Goal: Task Accomplishment & Management: Manage account settings

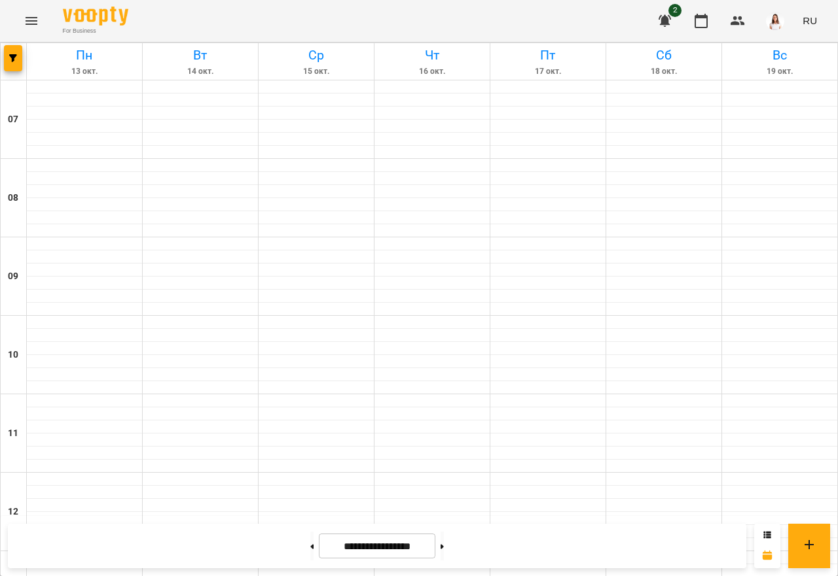
scroll to position [819, 0]
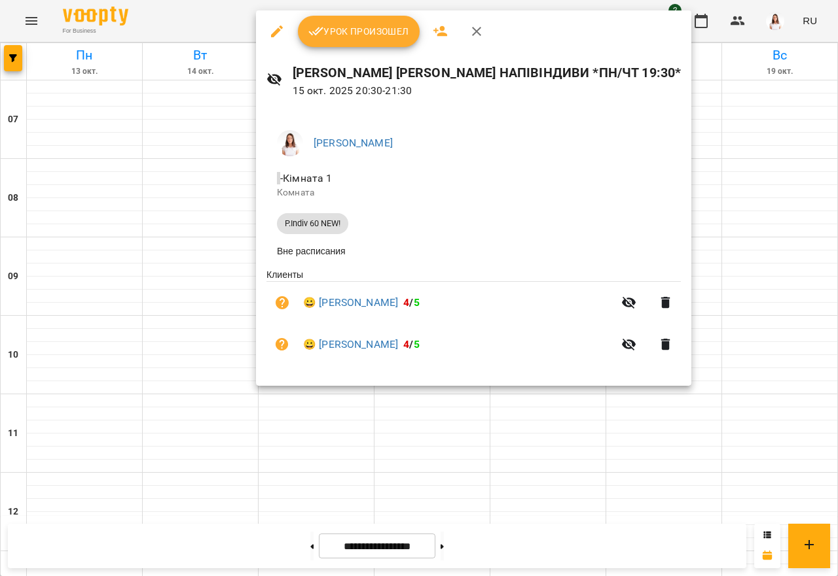
click at [302, 437] on div at bounding box center [419, 288] width 838 height 576
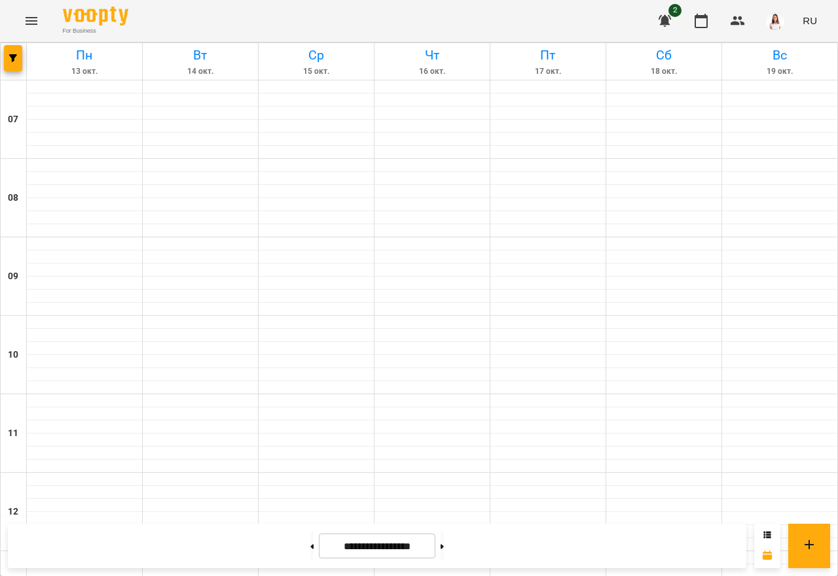
scroll to position [688, 0]
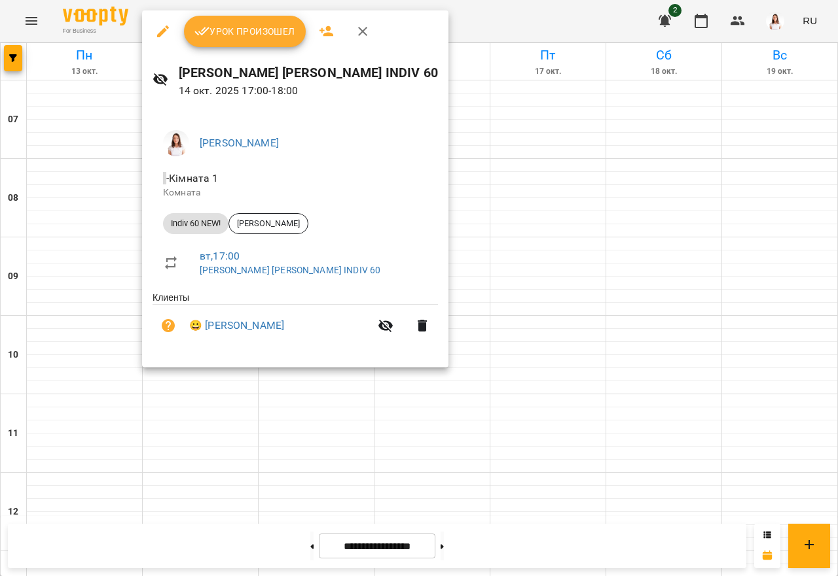
click at [251, 24] on span "Урок произошел" at bounding box center [244, 32] width 101 height 16
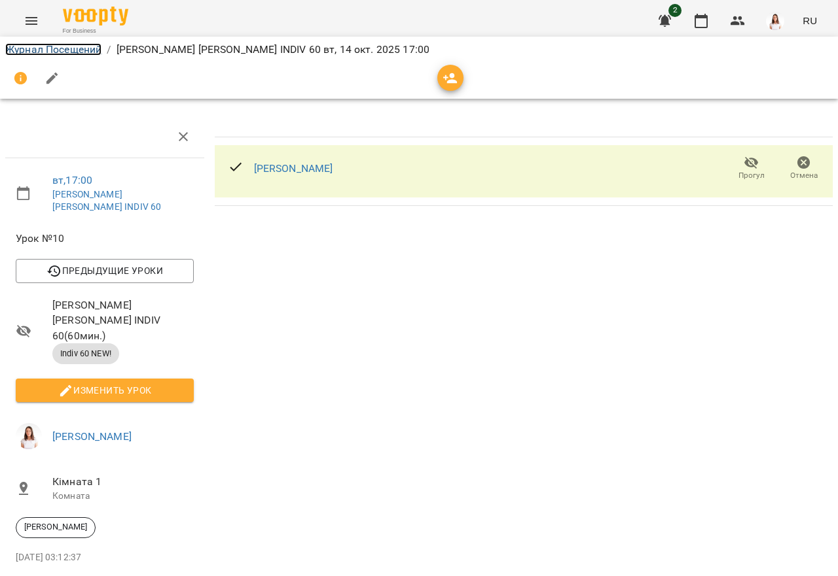
click at [78, 50] on link "Журнал Посещений" at bounding box center [53, 49] width 96 height 12
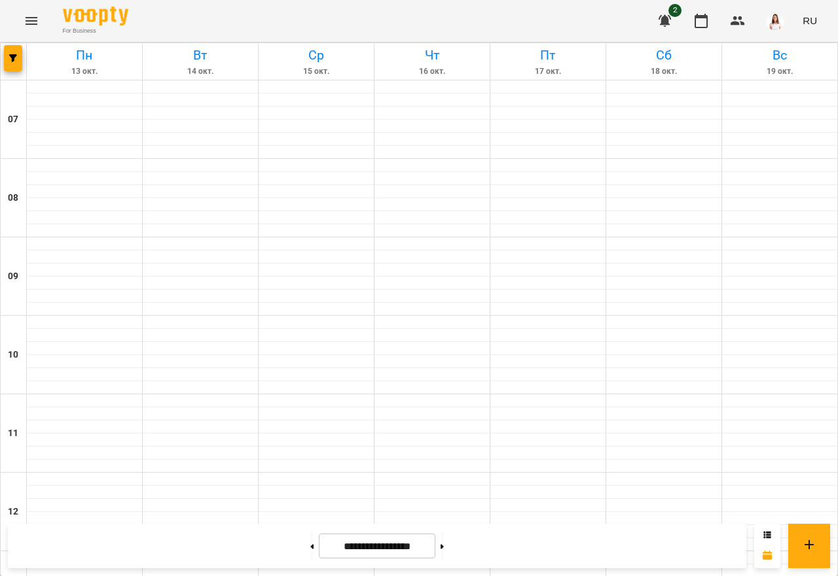
scroll to position [785, 0]
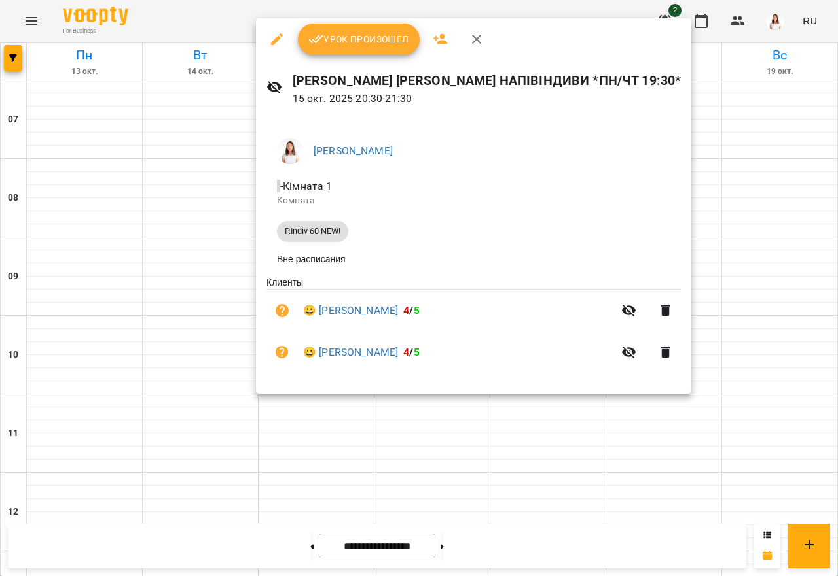
click at [177, 399] on div at bounding box center [419, 288] width 838 height 576
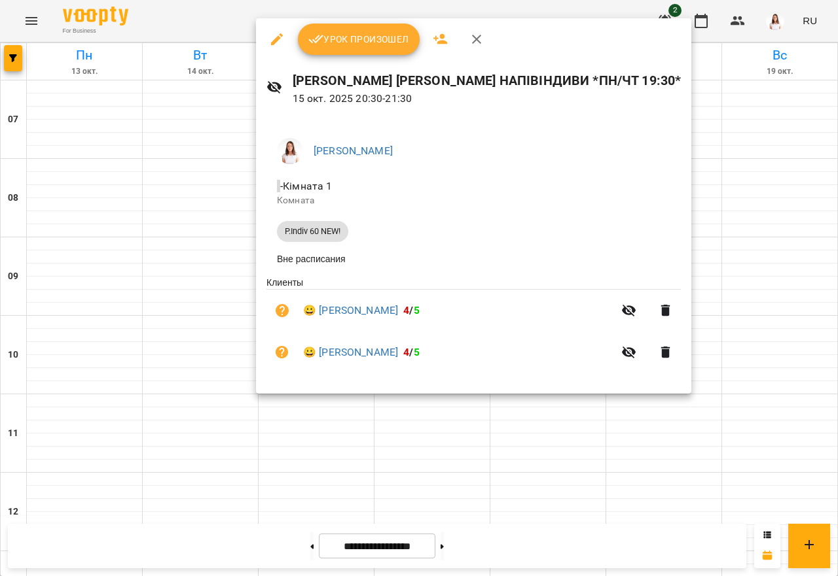
click at [397, 487] on div at bounding box center [419, 288] width 838 height 576
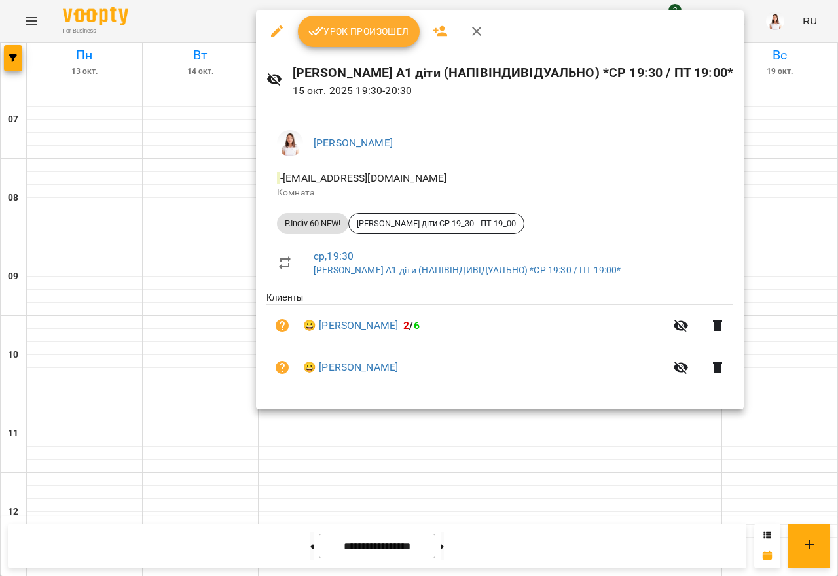
click at [543, 497] on div at bounding box center [419, 288] width 838 height 576
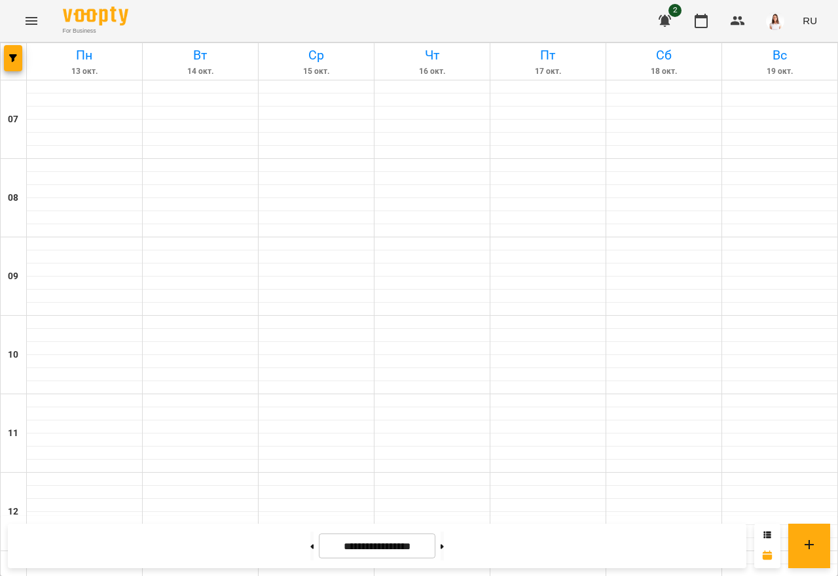
scroll to position [754, 0]
